Goal: Task Accomplishment & Management: Manage account settings

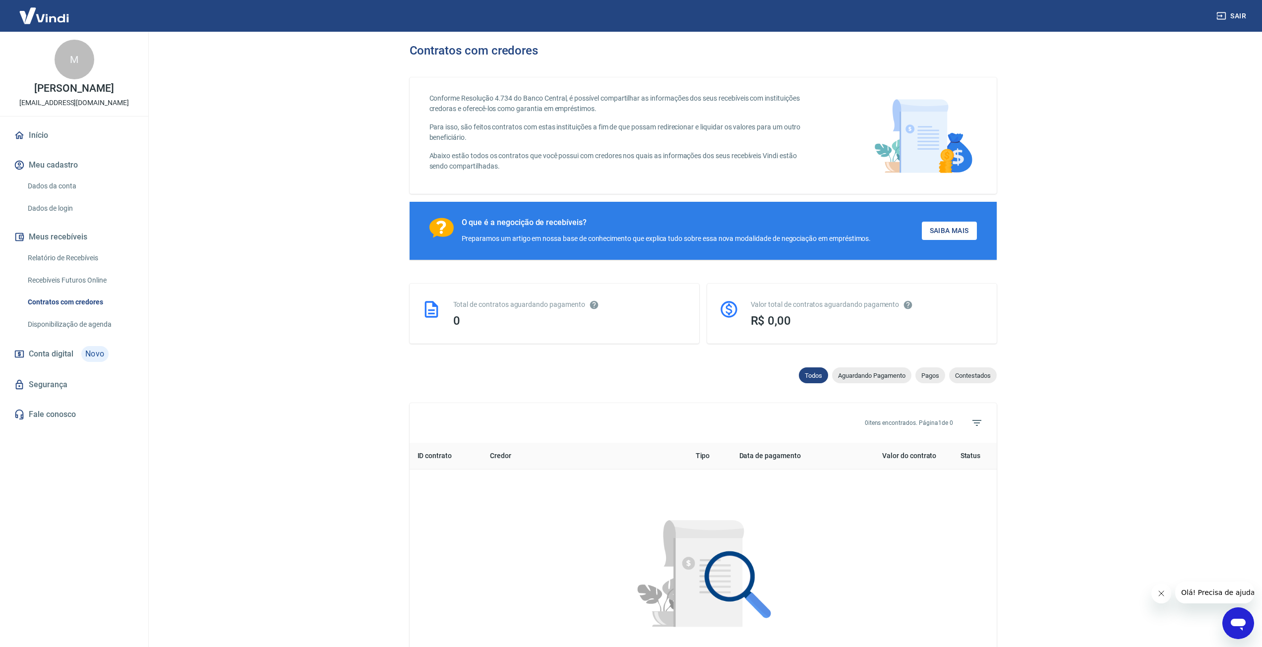
click at [58, 32] on div "M [PERSON_NAME] [EMAIL_ADDRESS][DOMAIN_NAME]" at bounding box center [74, 74] width 148 height 84
click at [60, 19] on img at bounding box center [44, 15] width 64 height 30
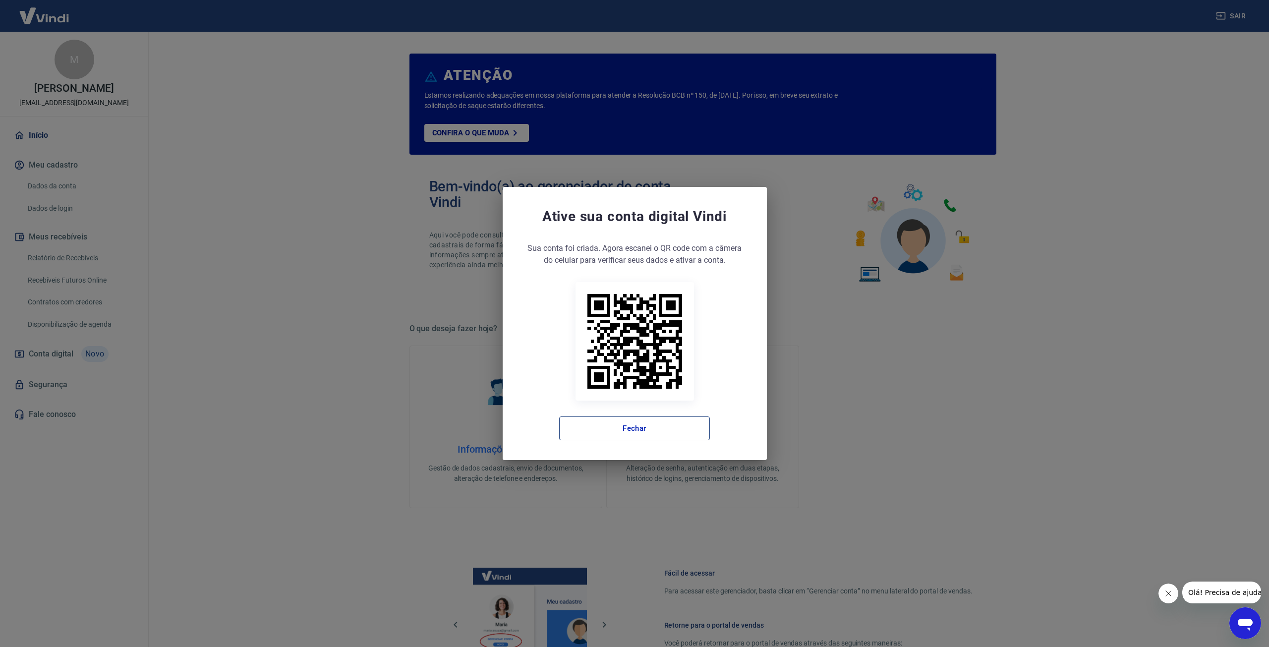
click at [635, 429] on button "Fechar" at bounding box center [634, 428] width 151 height 24
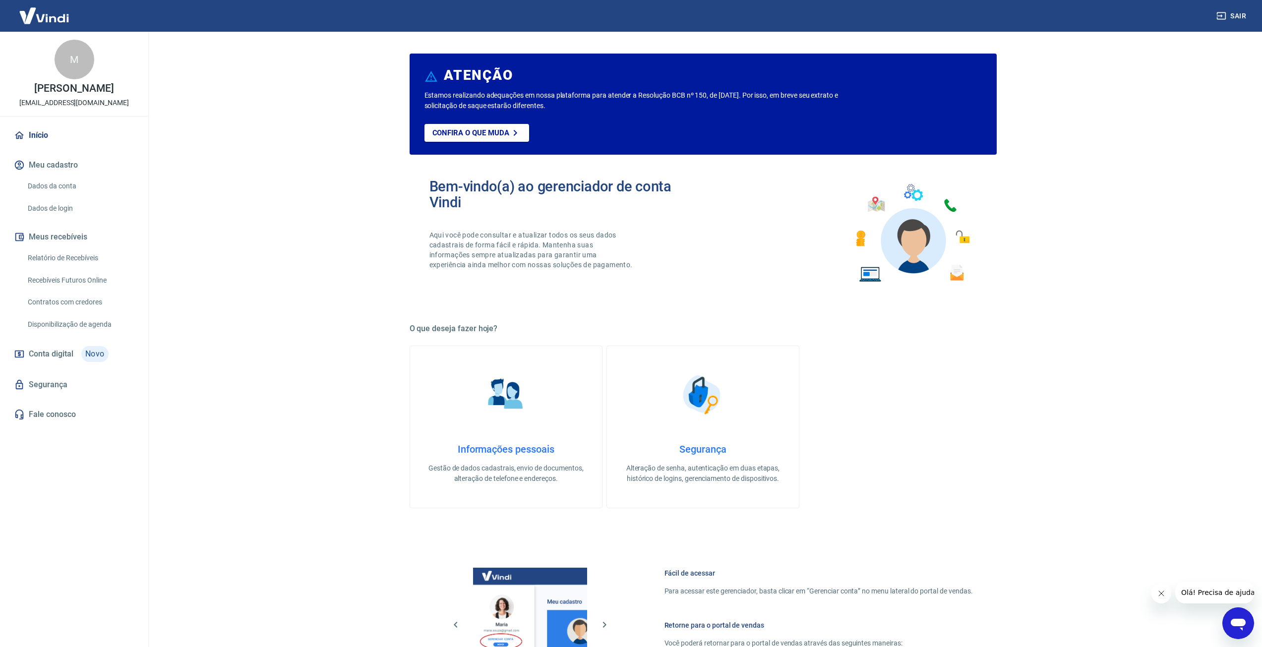
click at [115, 167] on button "Meu cadastro" at bounding box center [74, 165] width 124 height 22
click at [85, 309] on link "Contratos com credores" at bounding box center [80, 302] width 113 height 20
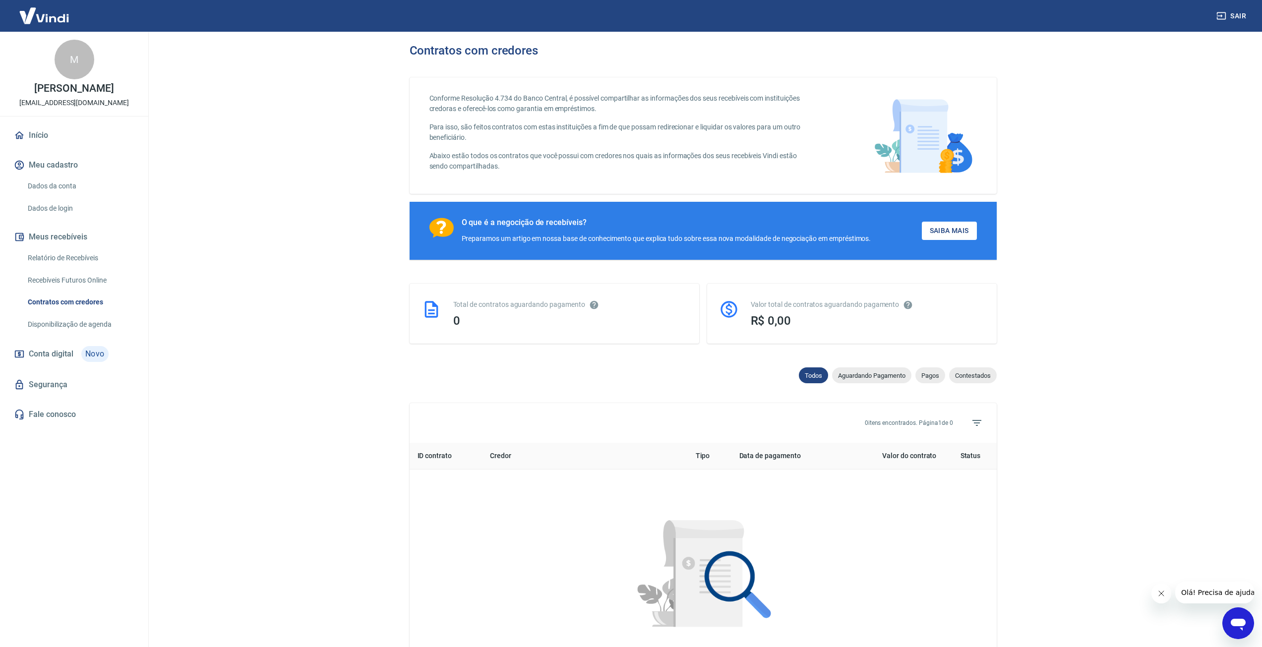
click at [87, 287] on link "Recebíveis Futuros Online" at bounding box center [80, 280] width 113 height 20
